Goal: Transaction & Acquisition: Purchase product/service

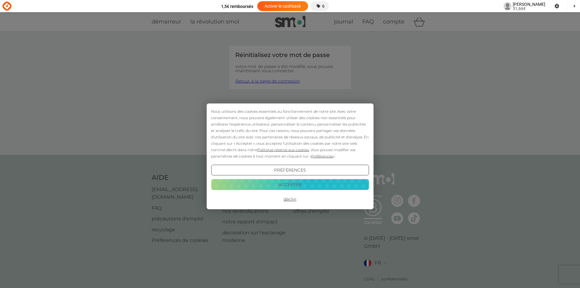
click at [286, 80] on div "Nous utilisons des cookies essentiels au fonctionnement de notre site. Avec vot…" at bounding box center [290, 156] width 580 height 288
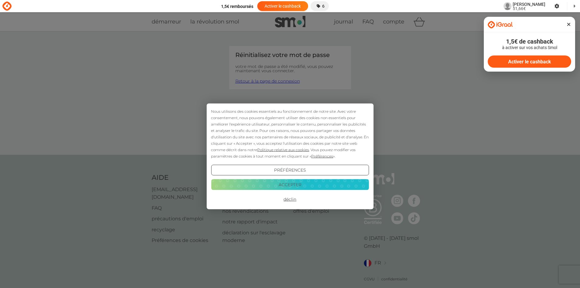
click at [296, 183] on font "Accepter" at bounding box center [290, 184] width 23 height 5
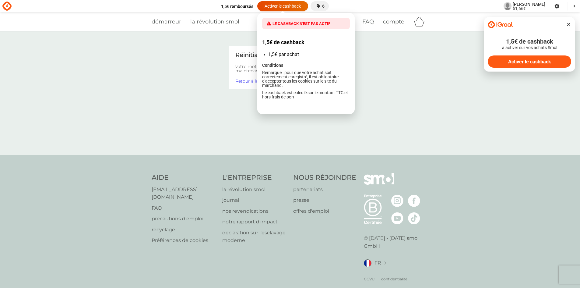
click at [281, 4] on font "Activer le cashback" at bounding box center [283, 6] width 36 height 5
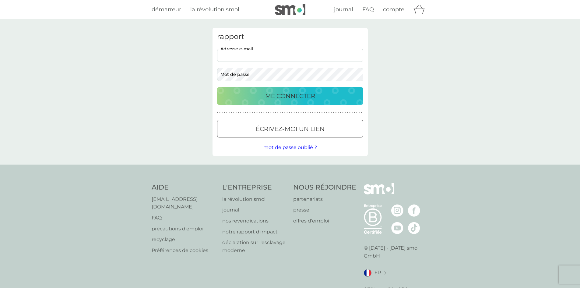
click at [304, 57] on input "adresse e-mail" at bounding box center [290, 55] width 146 height 13
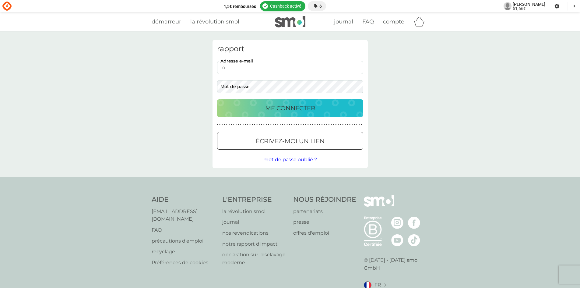
type input "[EMAIL_ADDRESS][DOMAIN_NAME]"
click at [217, 99] on button "ME CONNECTER" at bounding box center [290, 108] width 146 height 18
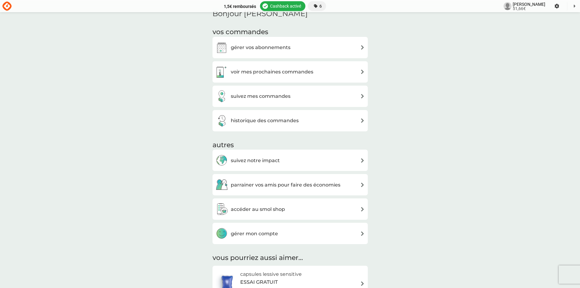
scroll to position [152, 0]
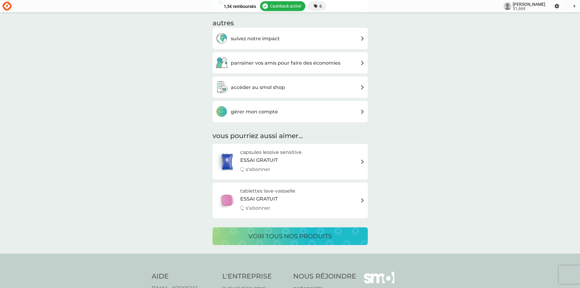
click at [308, 234] on font "voir tous nos produits" at bounding box center [289, 235] width 83 height 7
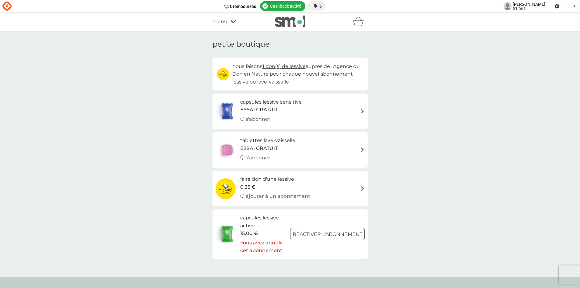
click at [359, 22] on icon "panier" at bounding box center [359, 21] width 12 height 9
